Goal: Task Accomplishment & Management: Manage account settings

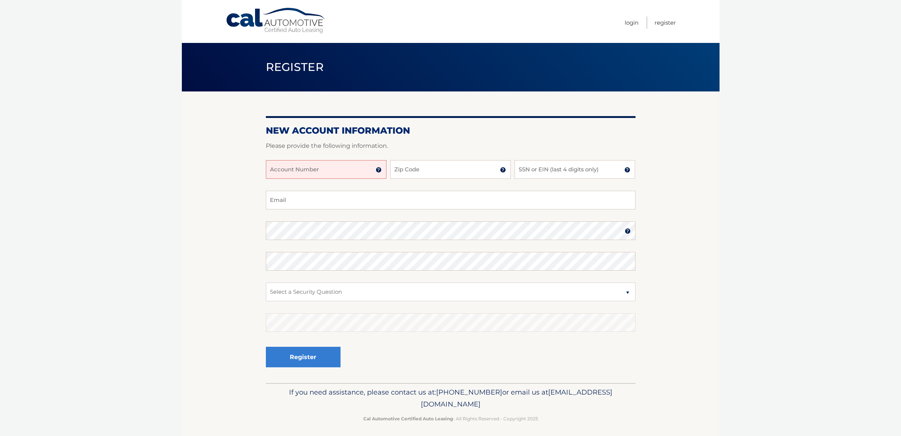
click at [355, 164] on input "Account Number" at bounding box center [326, 169] width 121 height 19
paste input "44455995307"
type input "44455995307"
click at [422, 174] on input "Zip Code" at bounding box center [450, 169] width 121 height 19
type input "11803"
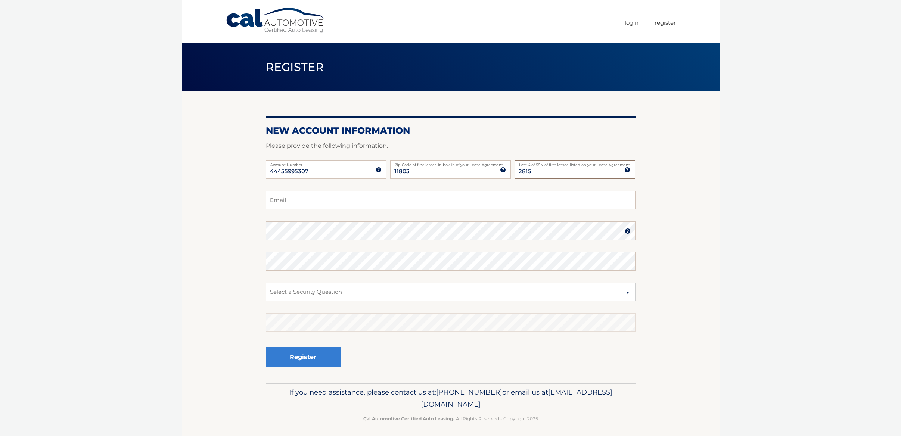
type input "2815"
type input "dreilly51801@gmail.com"
click at [626, 234] on img at bounding box center [628, 231] width 6 height 6
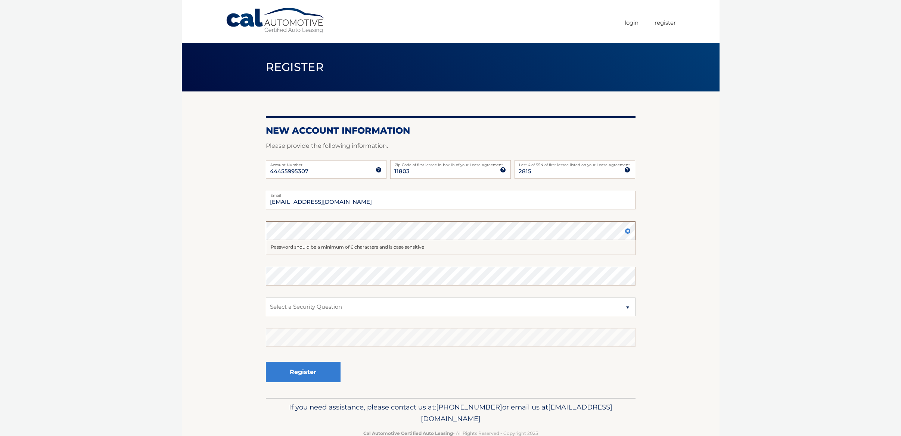
click at [323, 211] on fieldset "dreilly51801@gmail.com Email Password Password should be a minimum of 6 charact…" at bounding box center [451, 294] width 370 height 207
click at [329, 222] on fieldset "dreilly51801@gmail.com Email Password Password should be a minimum of 6 charact…" at bounding box center [451, 294] width 370 height 207
click at [332, 305] on select "Select a Security Question What was the name of your elementary school? What is…" at bounding box center [451, 307] width 370 height 19
select select "2"
click at [266, 298] on select "Select a Security Question What was the name of your elementary school? What is…" at bounding box center [451, 307] width 370 height 19
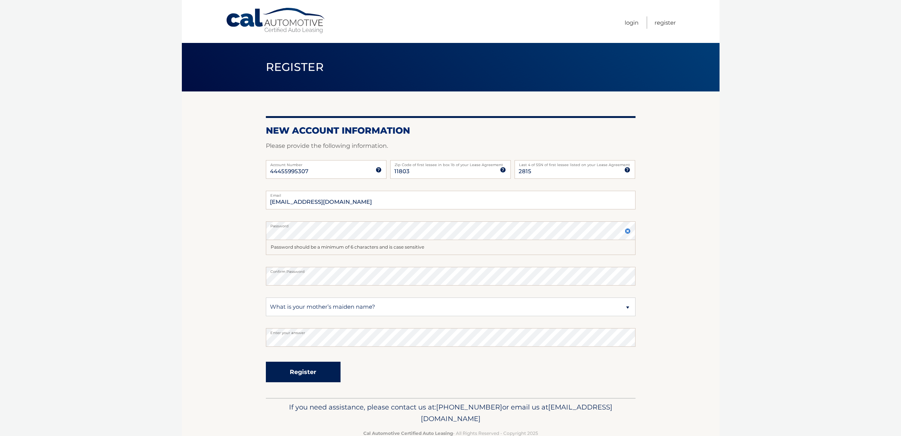
click at [316, 367] on button "Register" at bounding box center [303, 372] width 75 height 21
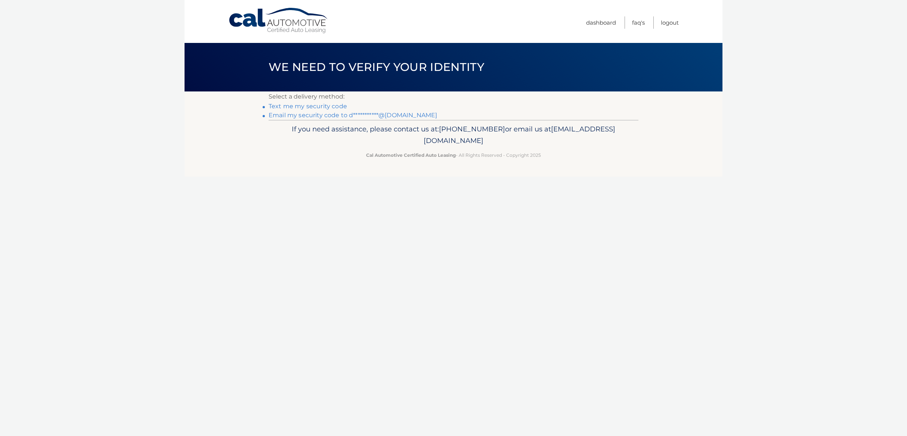
click at [324, 115] on link "**********" at bounding box center [352, 115] width 168 height 7
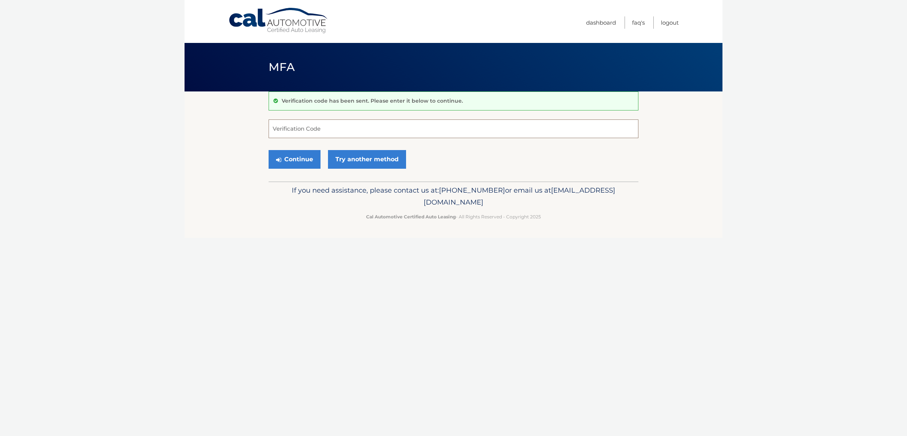
click at [323, 128] on input "Verification Code" at bounding box center [453, 128] width 370 height 19
type input "607008"
click at [305, 157] on button "Continue" at bounding box center [294, 159] width 52 height 19
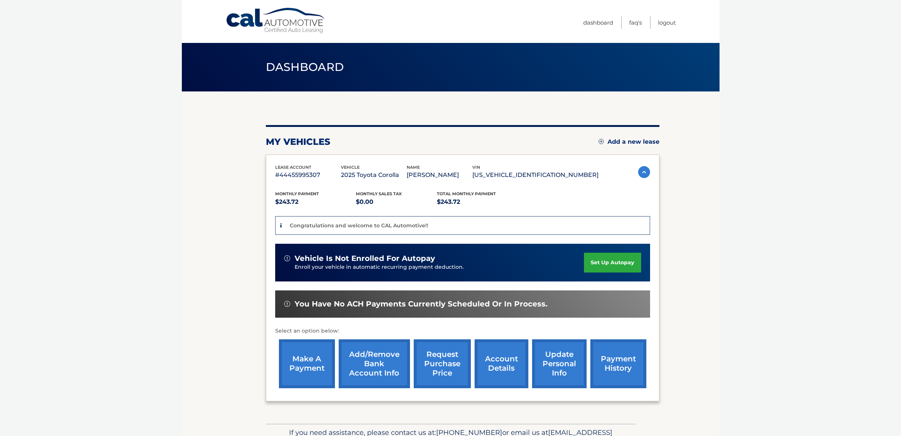
click at [604, 262] on link "set up autopay" at bounding box center [612, 263] width 57 height 20
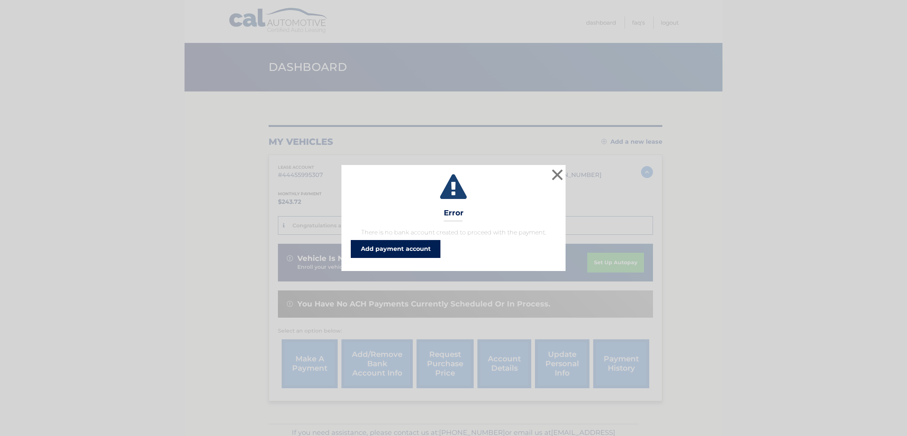
click at [419, 248] on link "Add payment account" at bounding box center [396, 249] width 90 height 18
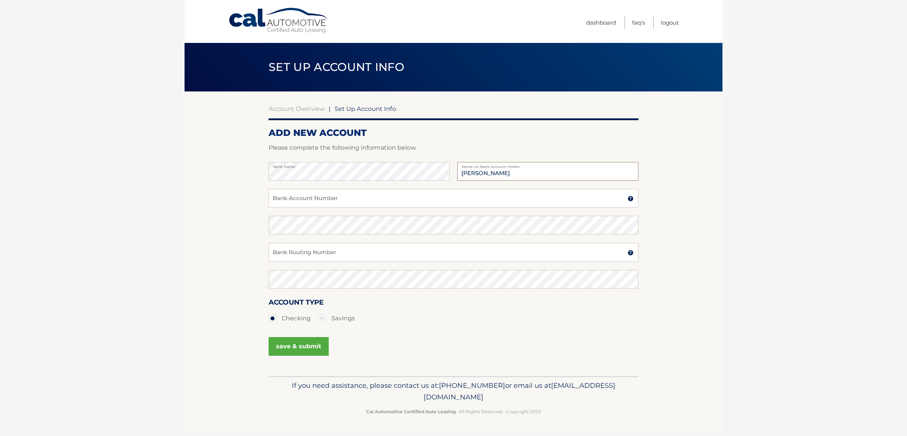
type input "[PERSON_NAME]"
click at [343, 195] on input "Bank Account Number" at bounding box center [453, 198] width 370 height 19
type input "4298360027"
click at [321, 246] on input "Bank Routing Number" at bounding box center [453, 252] width 370 height 19
type input "221480807"
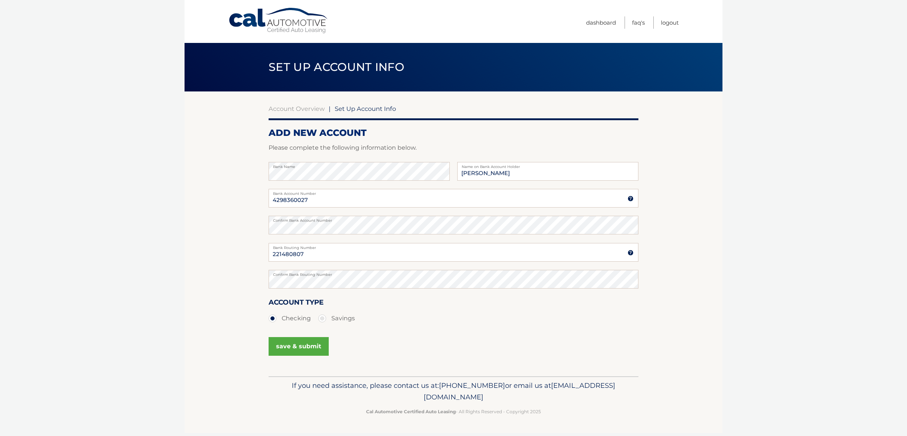
click at [294, 342] on button "save & submit" at bounding box center [298, 346] width 60 height 19
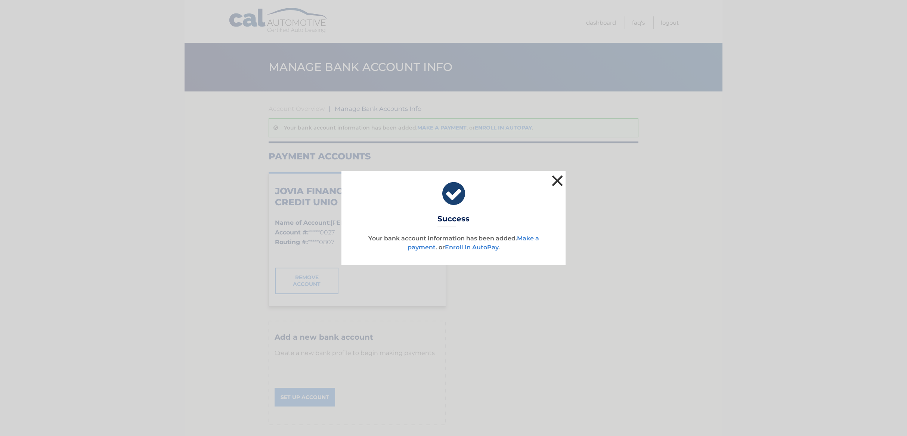
click at [552, 180] on button "×" at bounding box center [557, 180] width 15 height 15
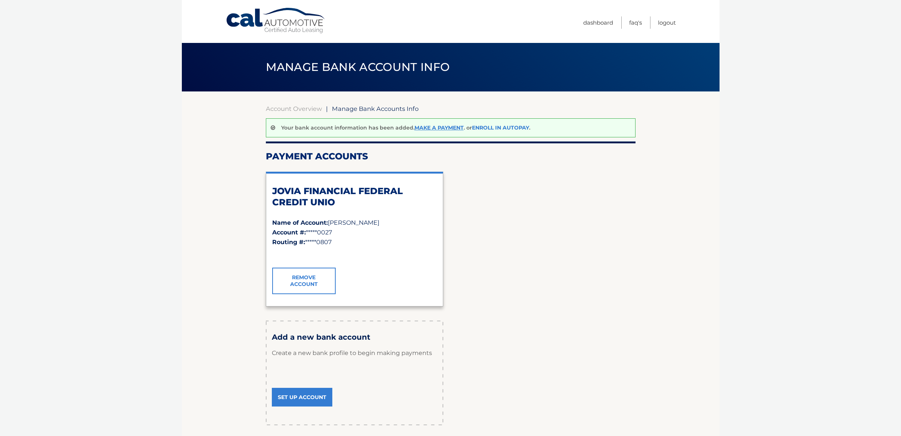
click at [494, 130] on link "Enroll In AutoPay" at bounding box center [500, 127] width 57 height 7
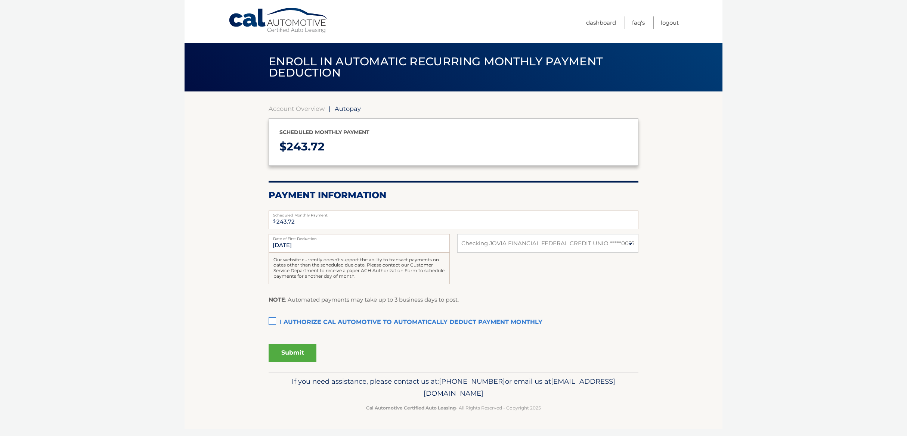
select select "M2ViNTUzNWEtOGZlYy00ZTFmLTg3ODEtMWUzNzcxNDFhMmRi"
click at [491, 242] on select "Select Bank Account Checking JOVIA FINANCIAL FEDERAL CREDIT UNIO *****0027" at bounding box center [547, 243] width 181 height 19
click at [276, 280] on div "Our website currently doesn't support the ability to transact payments on dates…" at bounding box center [358, 268] width 181 height 31
click at [271, 319] on label "I authorize cal automotive to automatically deduct payment monthly This checkbo…" at bounding box center [453, 322] width 370 height 15
click at [0, 0] on input "I authorize cal automotive to automatically deduct payment monthly This checkbo…" at bounding box center [0, 0] width 0 height 0
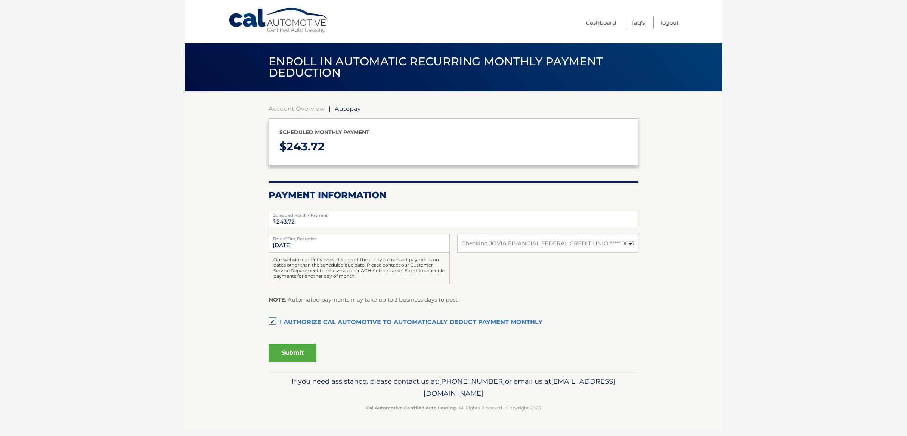
click at [251, 229] on section "Account Overview | Autopay Scheduled monthly payment $ 243.72 Payment Informati…" at bounding box center [453, 231] width 538 height 281
click at [297, 350] on button "Submit" at bounding box center [292, 353] width 48 height 18
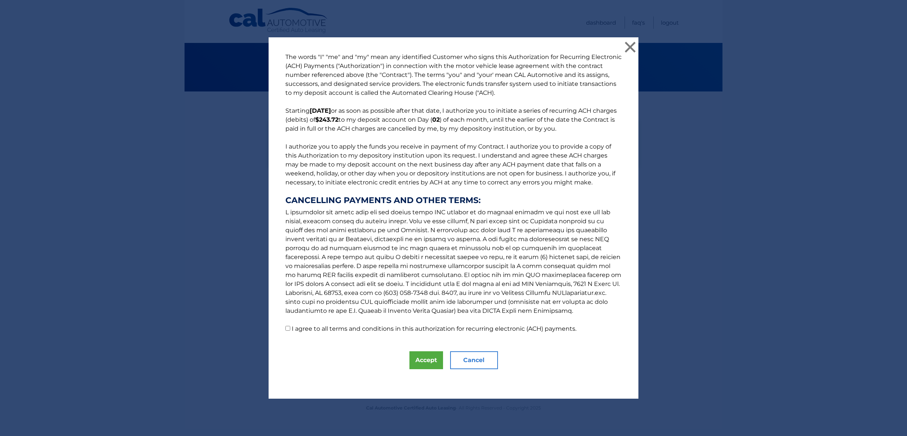
click at [293, 329] on label "I agree to all terms and conditions in this authorization for recurring electro…" at bounding box center [434, 328] width 285 height 7
click at [290, 329] on input "I agree to all terms and conditions in this authorization for recurring electro…" at bounding box center [287, 328] width 5 height 5
checkbox input "true"
click at [411, 363] on button "Accept" at bounding box center [426, 360] width 34 height 18
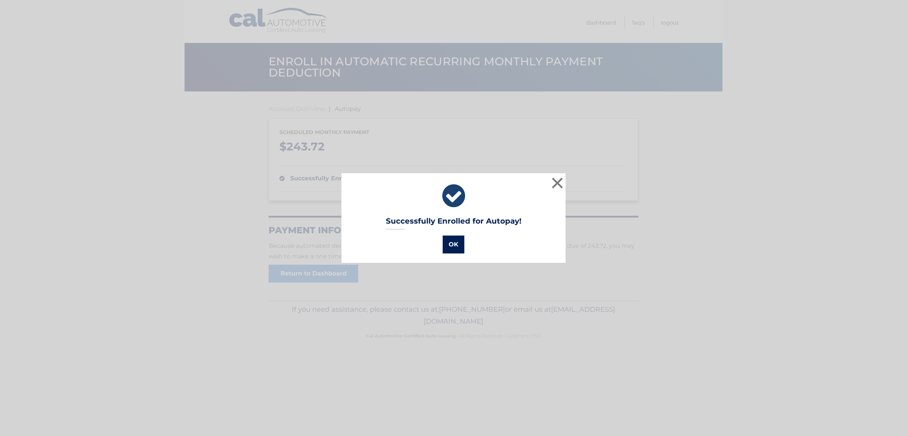
click at [459, 241] on button "OK" at bounding box center [454, 245] width 22 height 18
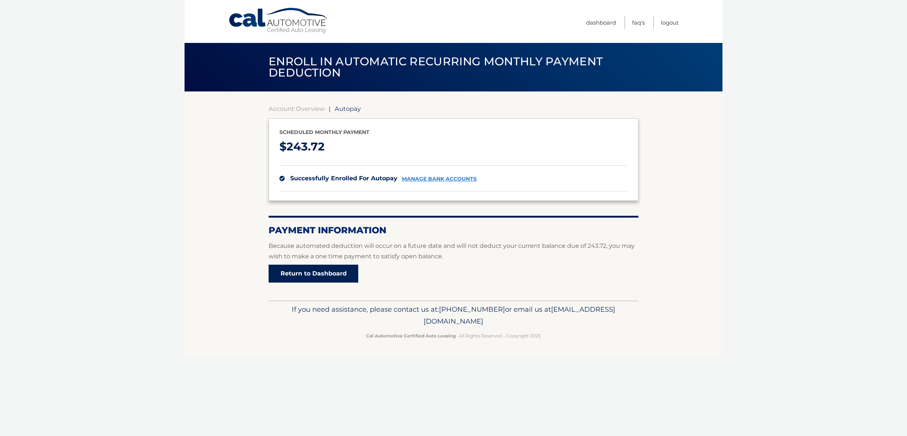
click at [352, 278] on link "Return to Dashboard" at bounding box center [313, 274] width 90 height 18
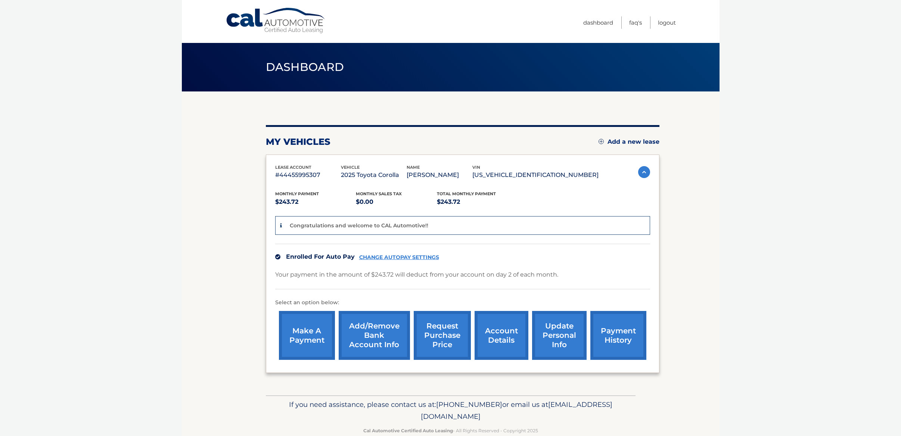
click at [438, 330] on link "request purchase price" at bounding box center [442, 335] width 57 height 49
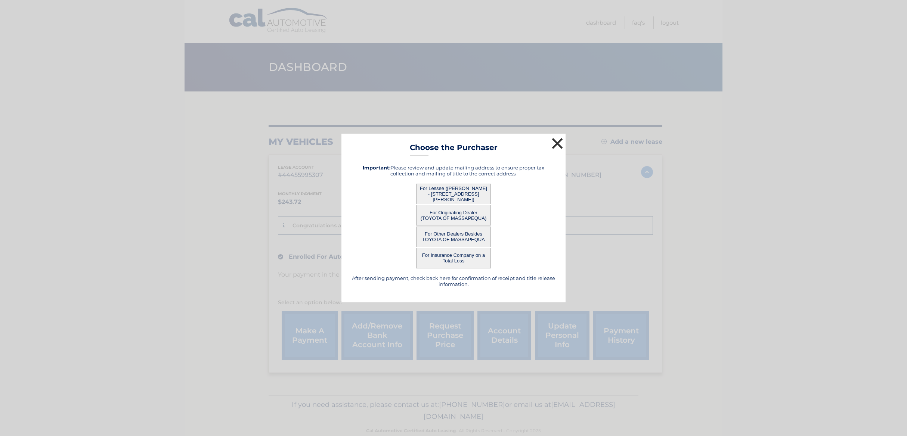
click at [551, 146] on button "×" at bounding box center [557, 143] width 15 height 15
